Goal: Navigation & Orientation: Understand site structure

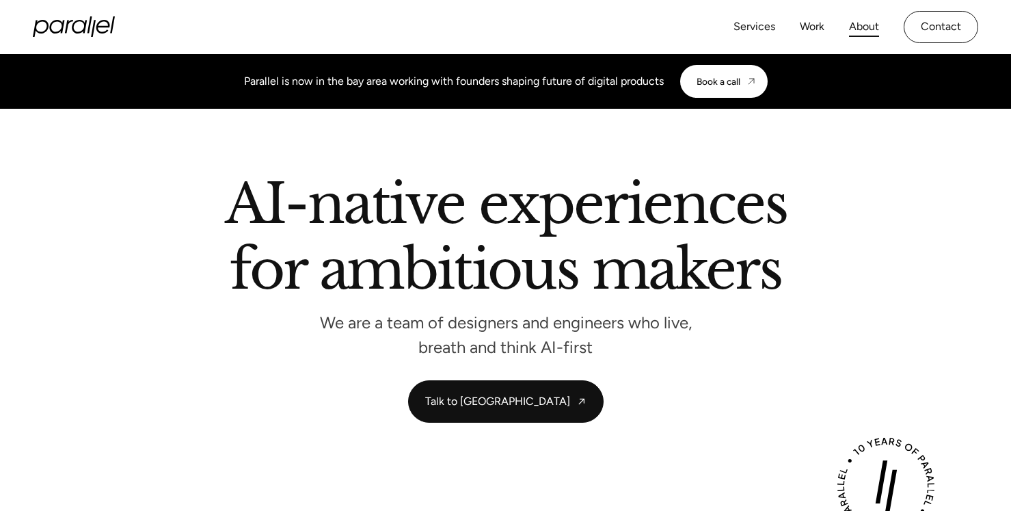
click at [860, 28] on link "About" at bounding box center [864, 27] width 30 height 20
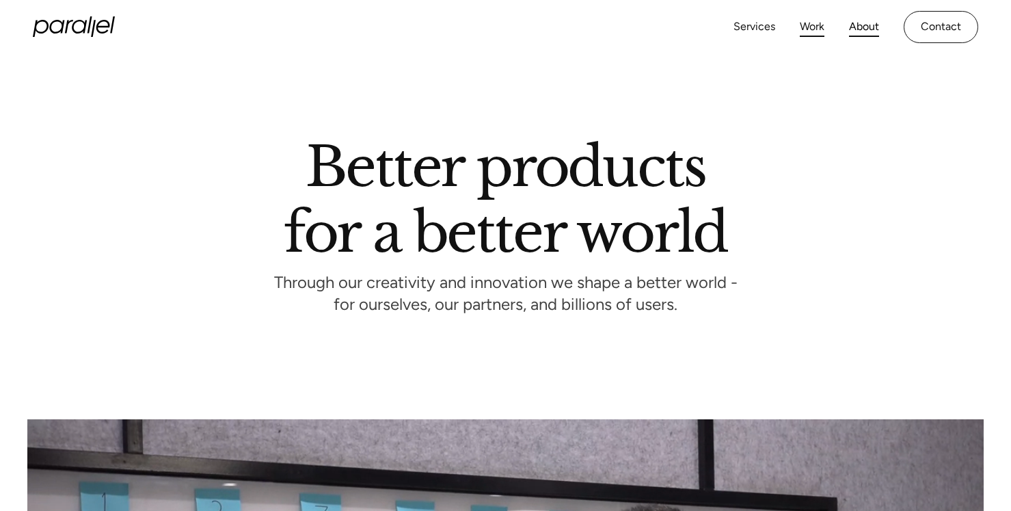
click at [809, 27] on link "Work" at bounding box center [812, 27] width 25 height 20
